Goal: Transaction & Acquisition: Purchase product/service

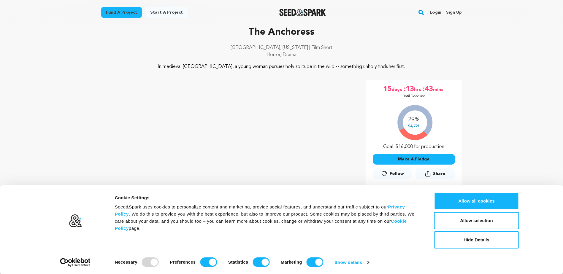
scroll to position [39, 0]
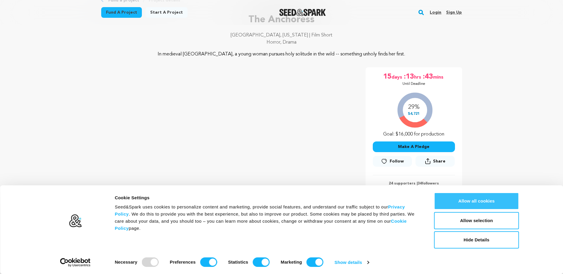
click at [476, 198] on button "Allow all cookies" at bounding box center [476, 201] width 85 height 17
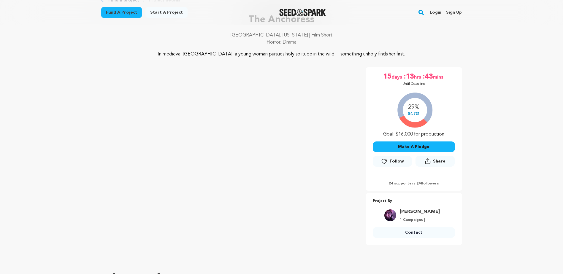
click at [413, 143] on button "Make A Pledge" at bounding box center [414, 147] width 82 height 11
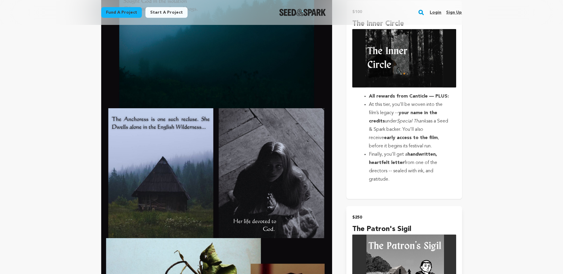
scroll to position [791, 0]
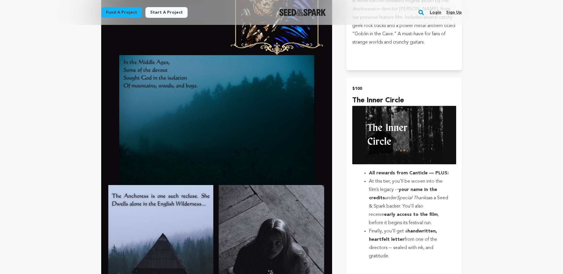
click at [370, 95] on h4 "The Inner Circle" at bounding box center [404, 100] width 104 height 11
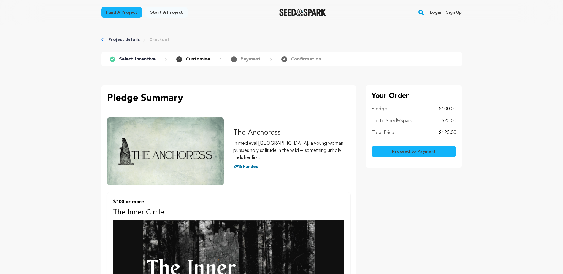
click at [415, 150] on span "Proceed to Payment" at bounding box center [414, 152] width 44 height 6
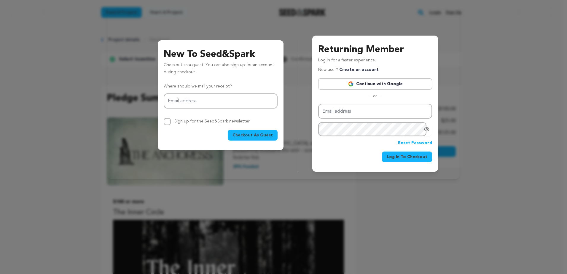
click at [350, 70] on link "Create an account" at bounding box center [358, 70] width 39 height 4
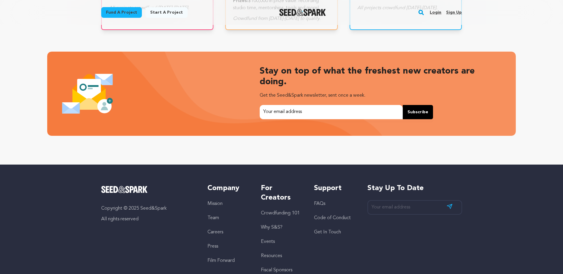
scroll to position [1261, 0]
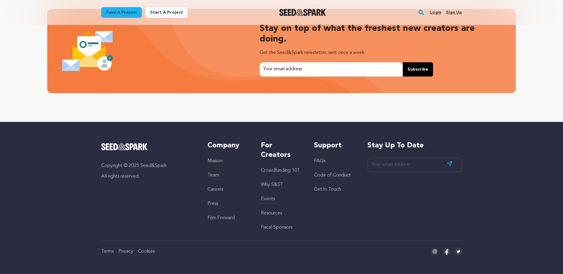
click at [317, 160] on link "FAQs" at bounding box center [319, 161] width 11 height 5
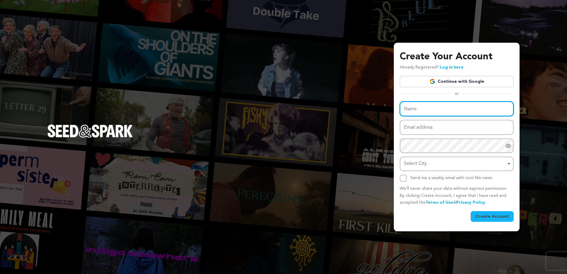
click at [423, 110] on input "Name" at bounding box center [457, 108] width 114 height 15
type input "Eric Peel"
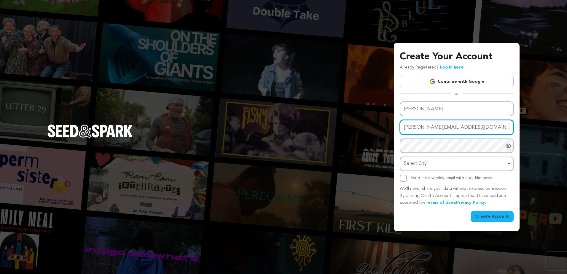
type input "eric_peel@hotmail.com"
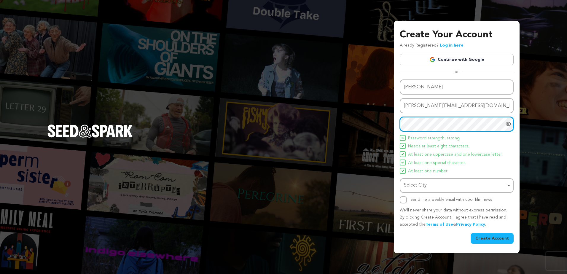
click at [508, 188] on div "Select City Remove item" at bounding box center [457, 185] width 108 height 11
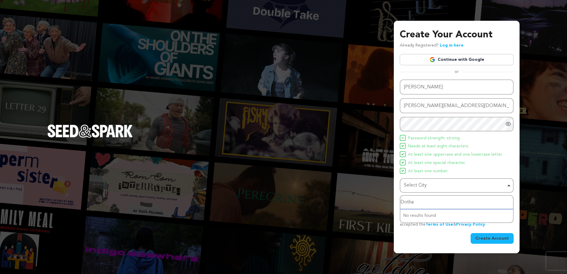
type input "Dothan"
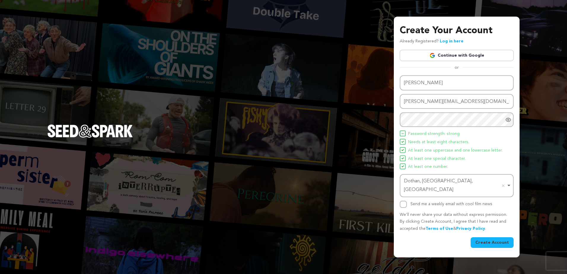
click at [495, 240] on button "Create Account" at bounding box center [492, 242] width 43 height 11
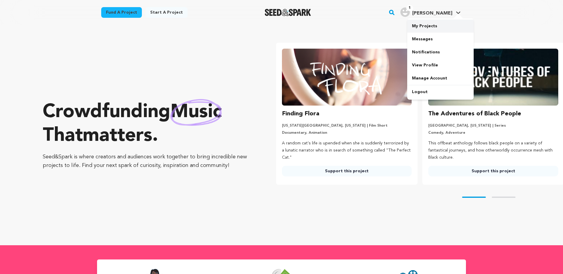
click at [425, 28] on link "My Projects" at bounding box center [440, 26] width 66 height 13
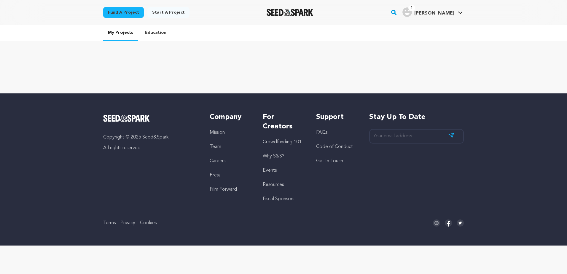
click at [291, 14] on img "Seed&Spark Homepage" at bounding box center [290, 12] width 47 height 7
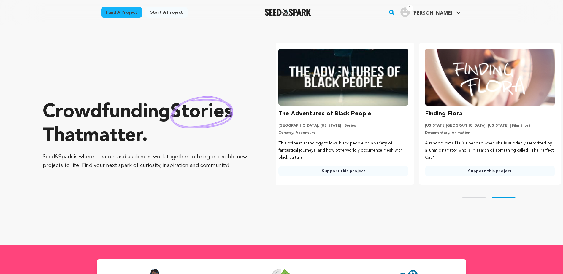
scroll to position [0, 151]
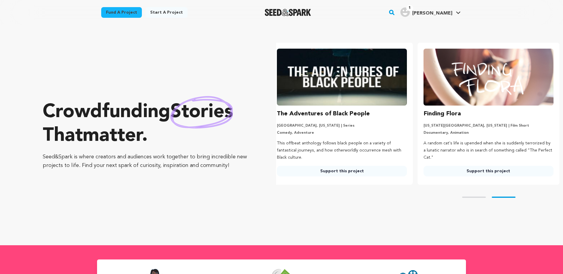
click at [115, 9] on link "Fund a project" at bounding box center [121, 12] width 41 height 11
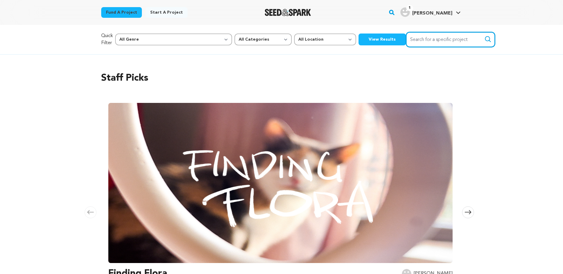
click at [414, 42] on input "Search for a specific project" at bounding box center [450, 39] width 89 height 15
type input "anchoress"
click at [484, 36] on button "Search" at bounding box center [487, 39] width 7 height 7
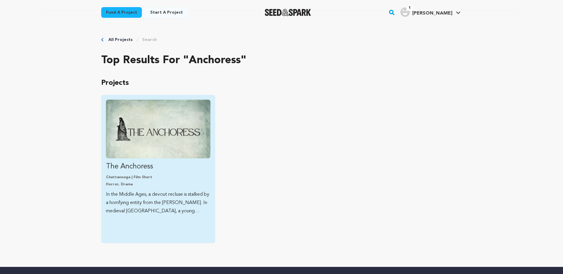
click at [163, 172] on link "The Anchoress Chattanooga | Film Short Horror, Drama In the Middle Ages, a devo…" at bounding box center [158, 158] width 104 height 116
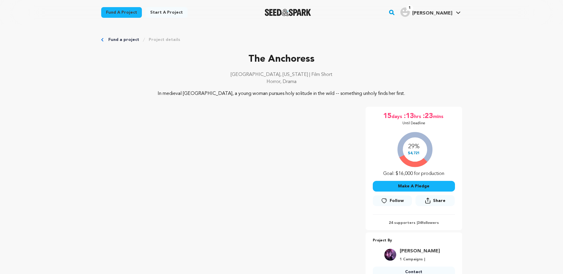
scroll to position [39, 0]
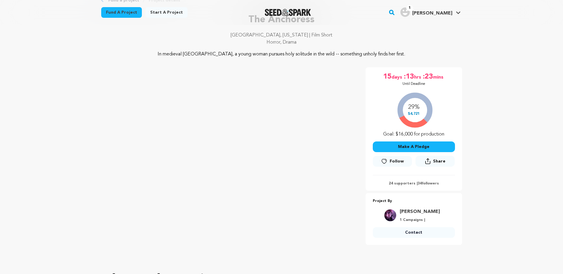
click at [439, 147] on button "Make A Pledge" at bounding box center [414, 147] width 82 height 11
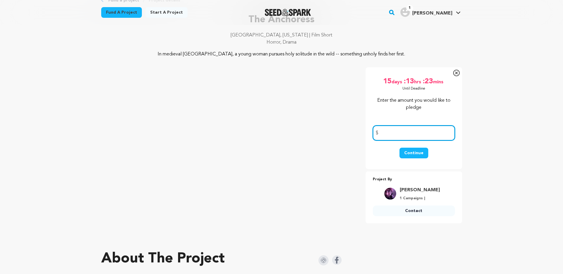
type input "1"
click at [456, 71] on icon at bounding box center [456, 73] width 7 height 7
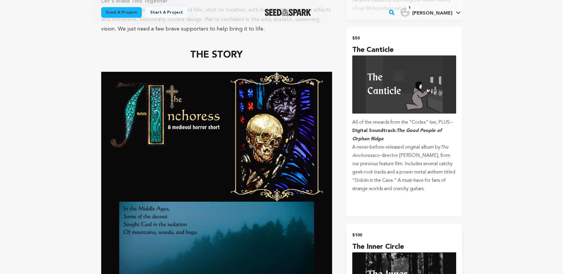
scroll to position [751, 0]
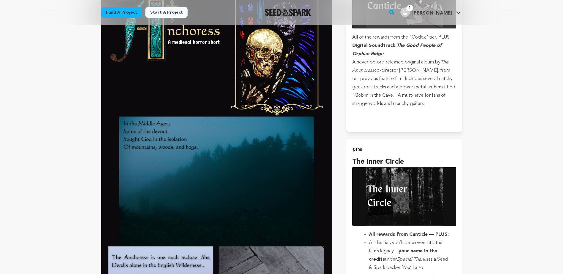
click at [396, 157] on h4 "The Inner Circle" at bounding box center [404, 162] width 104 height 11
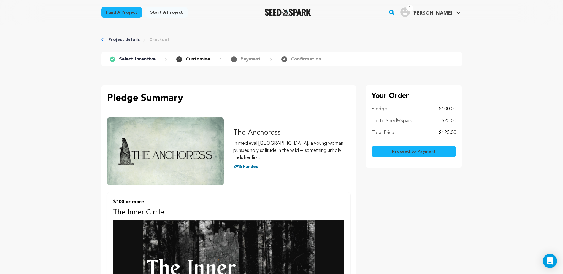
click at [422, 152] on span "Proceed to Payment" at bounding box center [414, 152] width 44 height 6
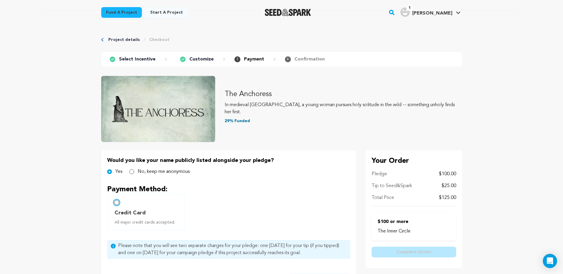
click at [118, 204] on input "Credit Card All major credit cards accepted." at bounding box center [116, 202] width 5 height 5
radio input "false"
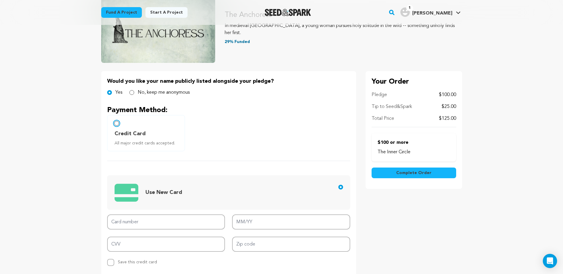
scroll to position [119, 0]
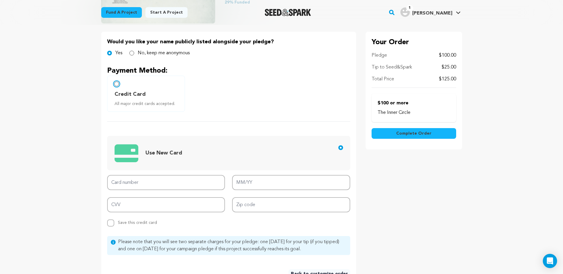
click at [115, 85] on input "Credit Card All major credit cards accepted." at bounding box center [116, 84] width 5 height 5
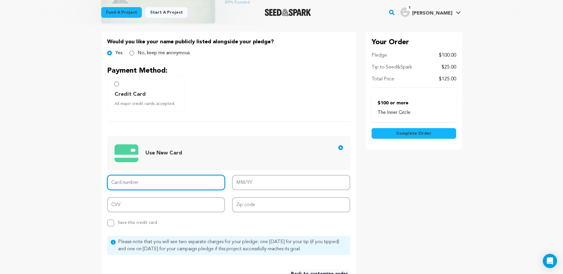
click at [144, 188] on input "Card number" at bounding box center [166, 182] width 118 height 15
type input "3797 1391 9111 006"
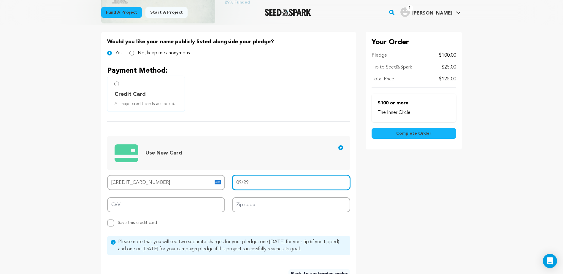
type input "09/29"
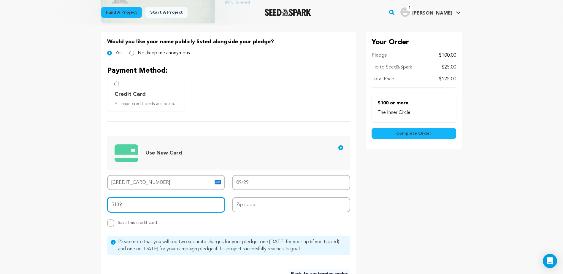
type input "5139"
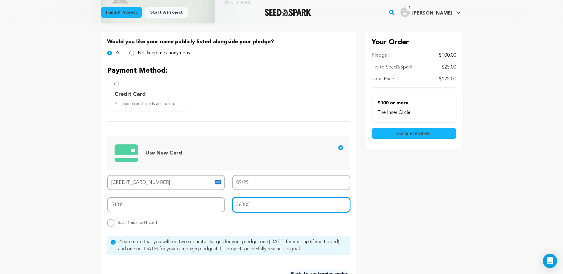
type input "36305"
click at [415, 242] on div "Your Order Pledge $100.00 Tip to Seed&Spark $25.00 Total Price $125.00 The Inne…" at bounding box center [414, 158] width 96 height 253
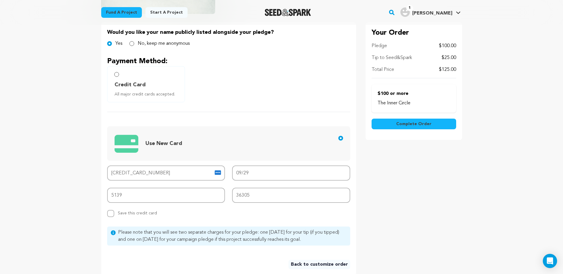
scroll to position [158, 0]
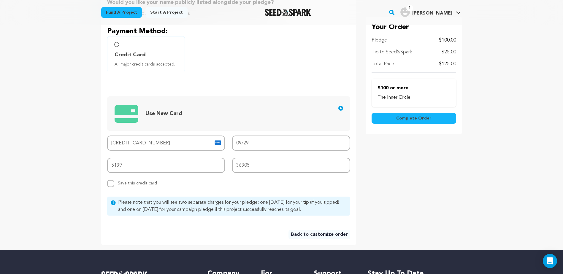
click at [416, 120] on span "Complete Order" at bounding box center [413, 118] width 35 height 6
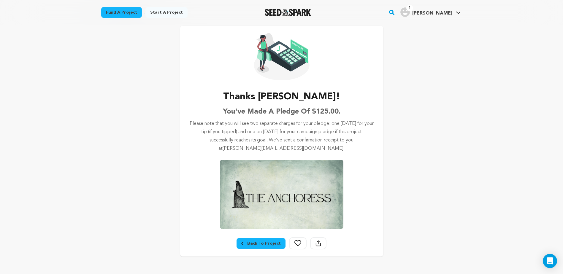
scroll to position [39, 0]
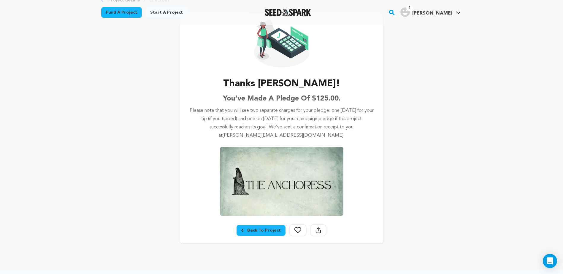
click at [265, 231] on div "Back To Project" at bounding box center [260, 231] width 39 height 6
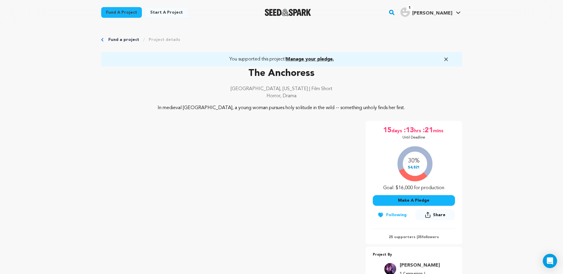
scroll to position [39, 0]
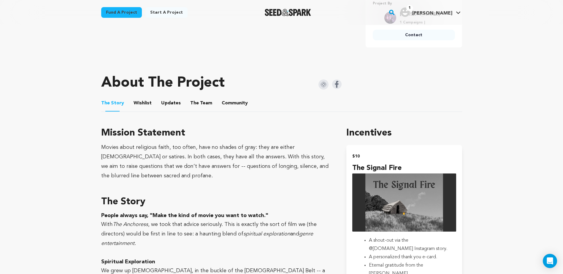
scroll to position [0, 0]
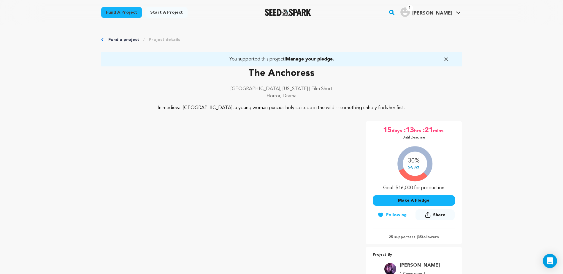
click at [289, 11] on img "Seed&Spark Homepage" at bounding box center [288, 12] width 47 height 7
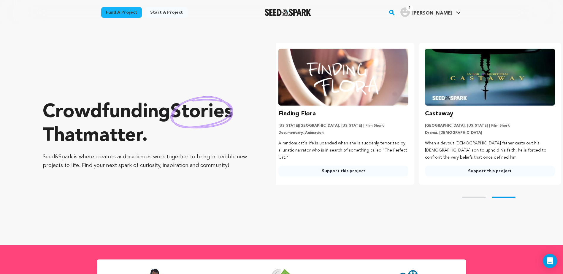
scroll to position [0, 151]
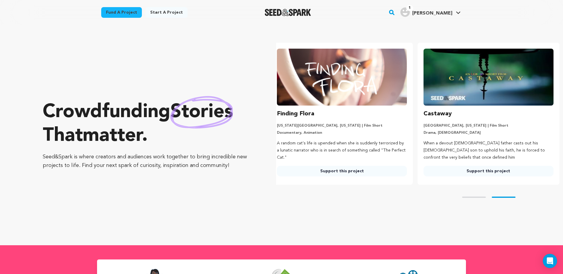
click at [395, 12] on rect "button" at bounding box center [391, 12] width 7 height 7
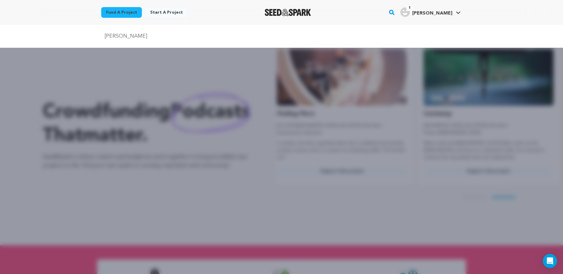
type input "joshua matthews"
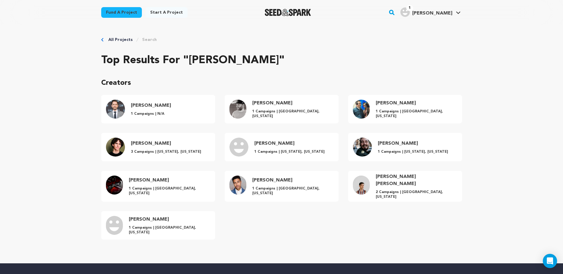
click at [395, 12] on rect "button" at bounding box center [391, 12] width 7 height 7
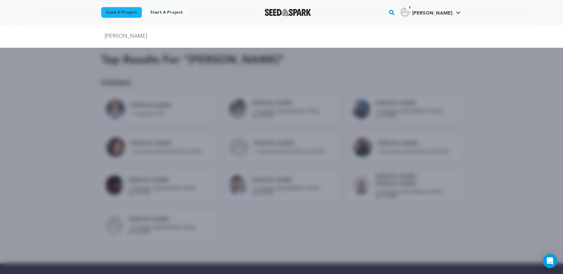
type input "[PERSON_NAME]"
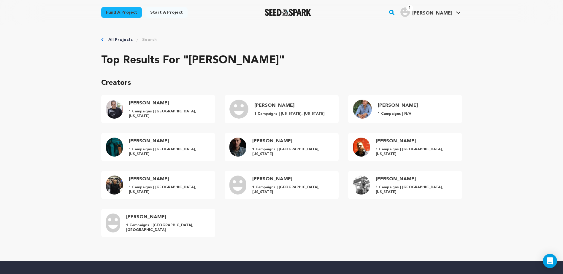
click at [311, 15] on img "Seed&Spark Homepage" at bounding box center [288, 12] width 47 height 7
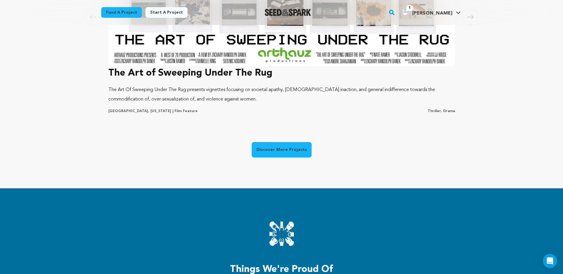
scroll to position [0, 8]
click at [284, 145] on link "Discover More Projects" at bounding box center [282, 149] width 60 height 15
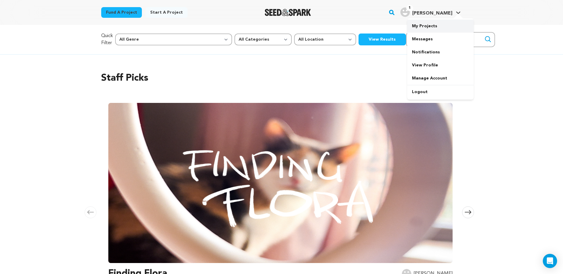
click at [428, 25] on link "My Projects" at bounding box center [440, 26] width 66 height 13
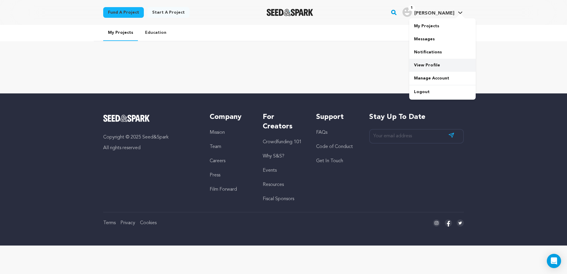
click at [441, 67] on link "View Profile" at bounding box center [442, 65] width 66 height 13
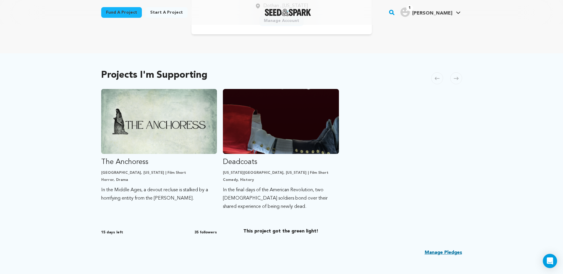
scroll to position [46, 0]
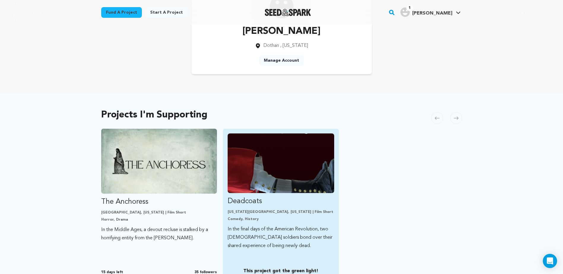
click at [308, 224] on link "Deadcoats [US_STATE][GEOGRAPHIC_DATA], [US_STATE] | Film Short Comedy, History …" at bounding box center [281, 192] width 107 height 117
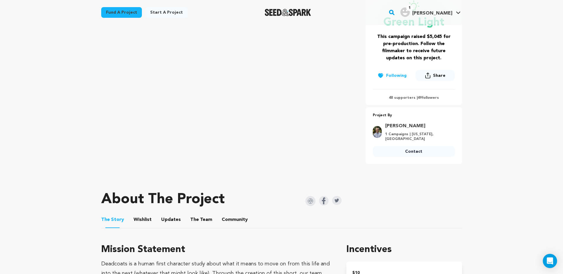
scroll to position [158, 0]
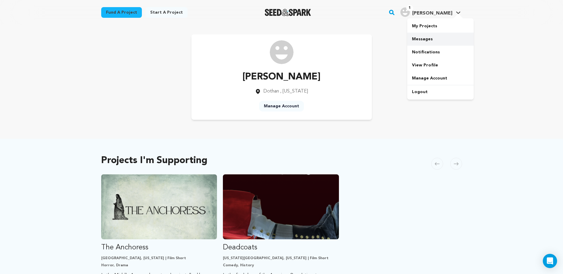
click at [436, 41] on link "Messages" at bounding box center [440, 39] width 66 height 13
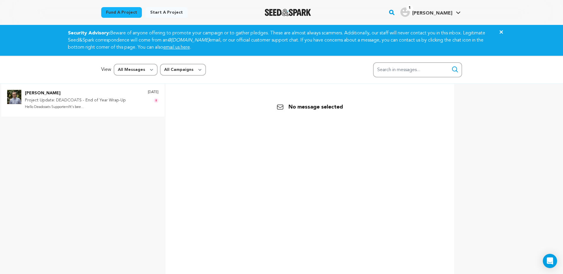
click at [94, 98] on p "Project Update: DEADCOATS - End of Year Wrap-Up" at bounding box center [75, 100] width 101 height 7
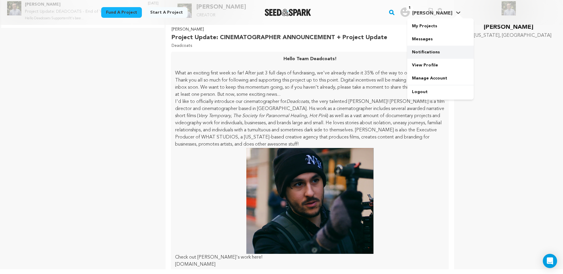
click at [431, 53] on link "Notifications" at bounding box center [440, 52] width 66 height 13
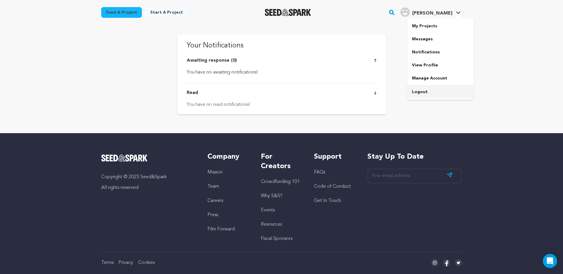
click at [424, 93] on link "Logout" at bounding box center [440, 91] width 66 height 13
